Goal: Find contact information: Find contact information

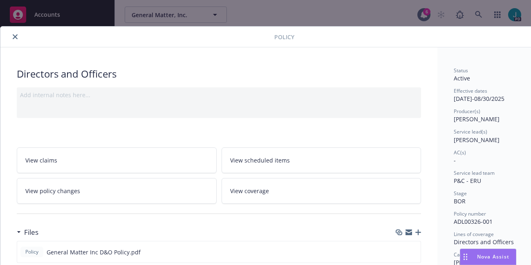
scroll to position [25, 0]
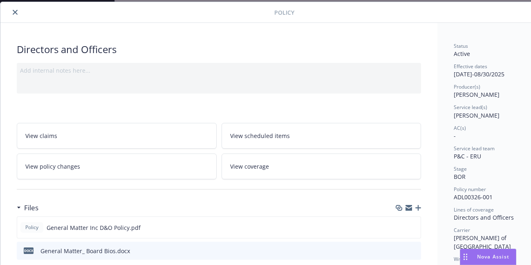
click at [13, 11] on icon "close" at bounding box center [15, 12] width 5 height 5
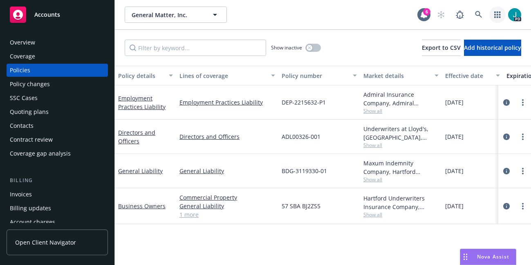
click at [496, 18] on icon "button" at bounding box center [497, 14] width 6 height 7
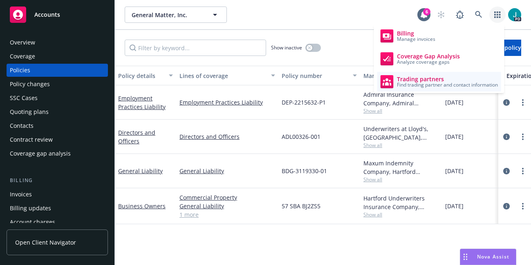
click at [437, 85] on span "Find trading partner and contact information" at bounding box center [447, 85] width 101 height 5
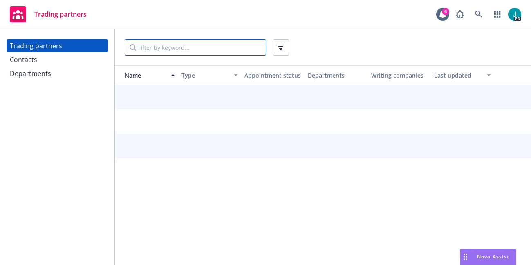
click at [169, 46] on input "Filter by keyword..." at bounding box center [195, 47] width 141 height 16
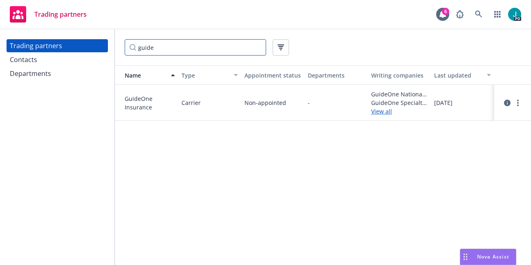
type input "guide"
click at [388, 111] on link "View all" at bounding box center [399, 111] width 57 height 9
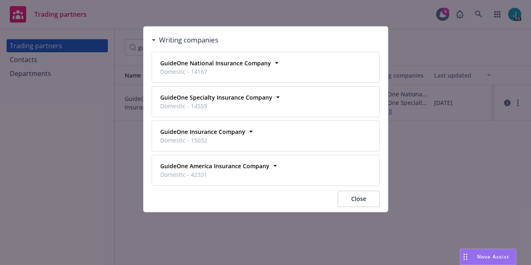
click at [358, 196] on button "Close" at bounding box center [358, 199] width 42 height 16
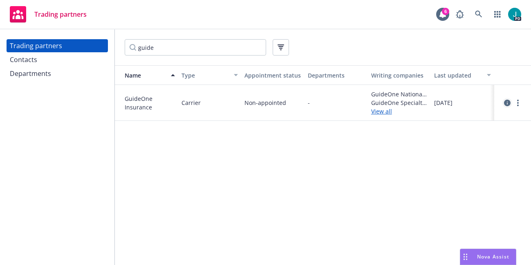
click at [508, 101] on icon "circleInformation" at bounding box center [507, 103] width 7 height 7
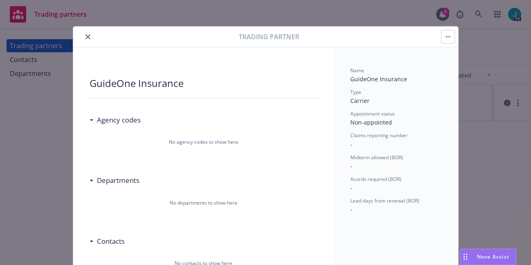
click at [87, 35] on icon "close" at bounding box center [87, 36] width 5 height 5
